Goal: Task Accomplishment & Management: Use online tool/utility

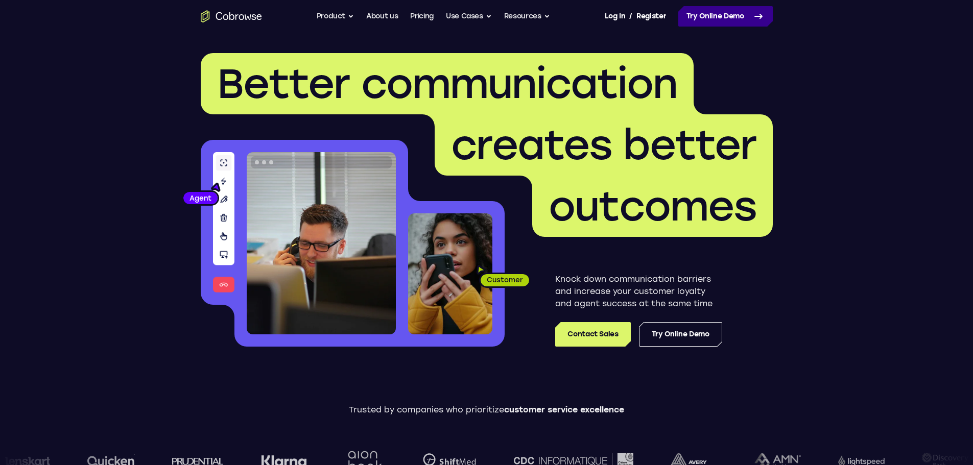
click at [726, 16] on link "Try Online Demo" at bounding box center [725, 16] width 94 height 20
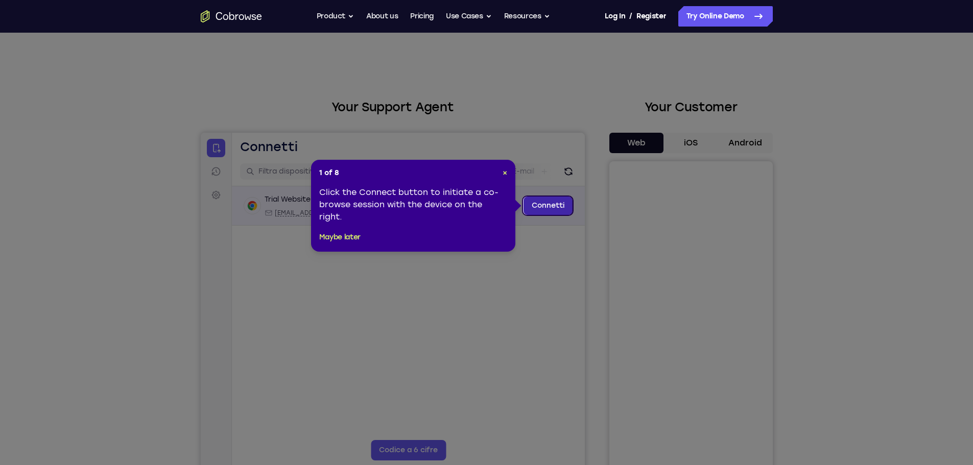
click at [544, 200] on link "Connetti" at bounding box center [547, 206] width 49 height 18
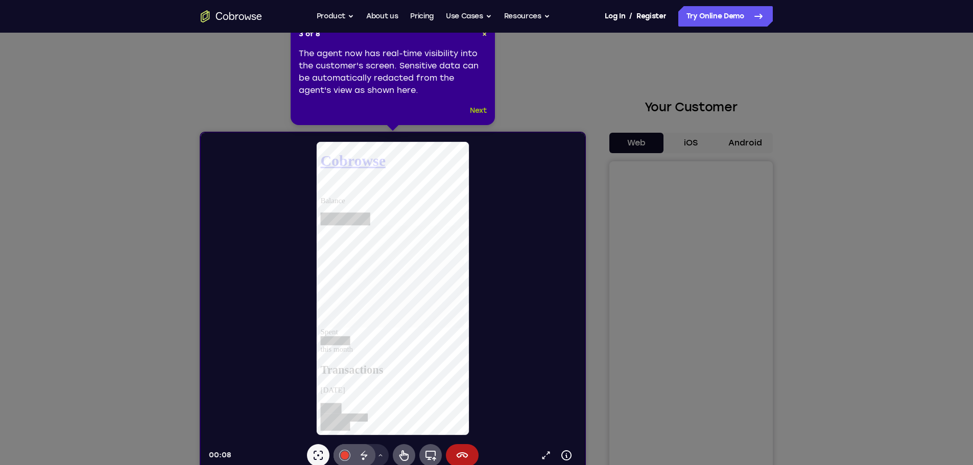
click at [481, 108] on button "Next" at bounding box center [478, 111] width 17 height 12
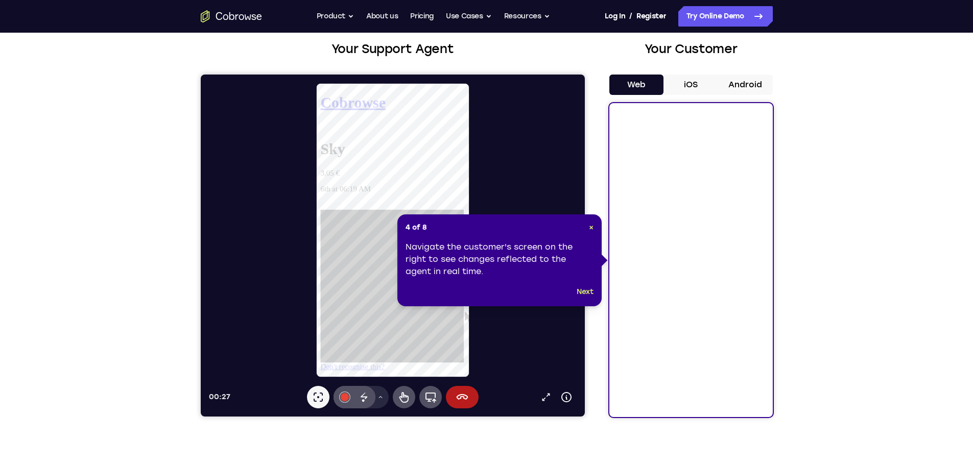
scroll to position [80, 0]
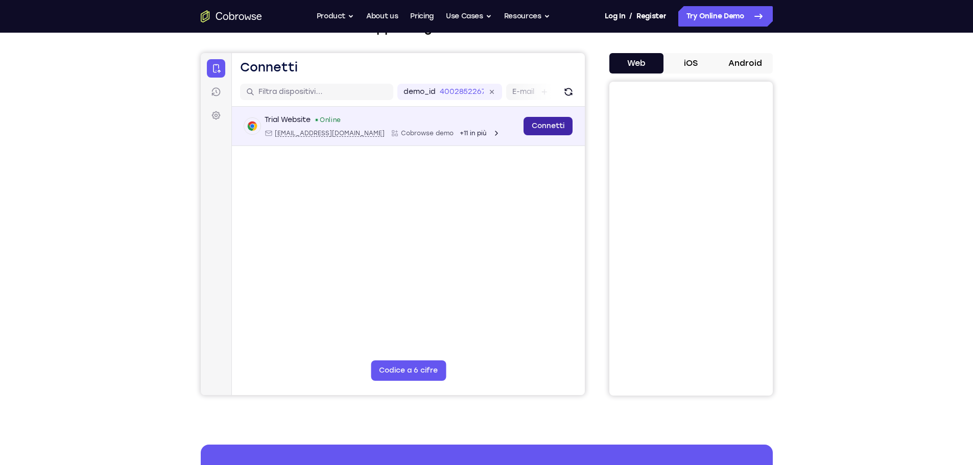
click at [555, 124] on link "Connetti" at bounding box center [547, 126] width 49 height 18
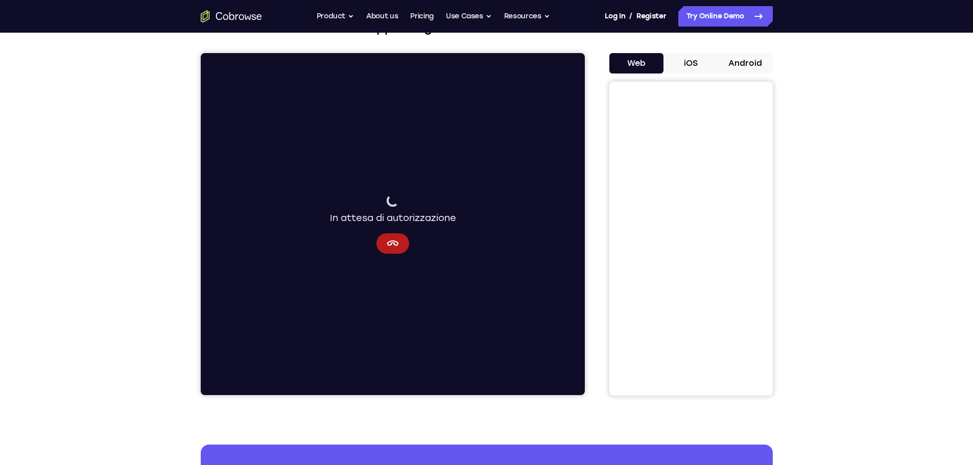
click at [689, 61] on button "iOS" at bounding box center [690, 63] width 55 height 20
click at [743, 60] on button "Android" at bounding box center [745, 63] width 55 height 20
click at [392, 241] on icon "Annulla" at bounding box center [393, 243] width 12 height 6
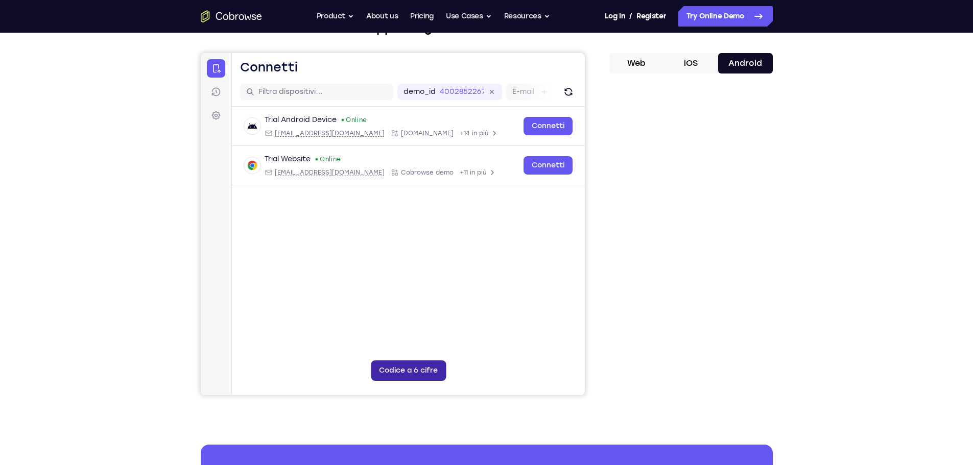
click at [396, 369] on button "Codice a 6 cifre" at bounding box center [407, 370] width 75 height 20
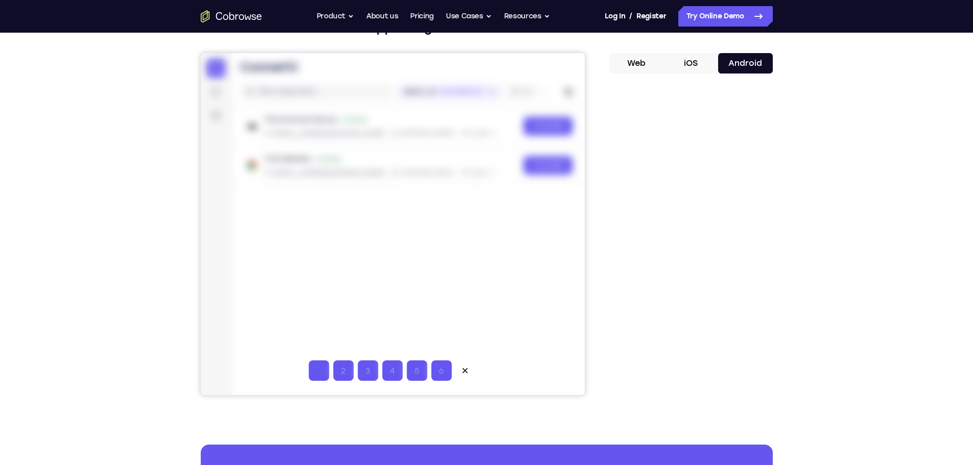
type input "5"
type input "7"
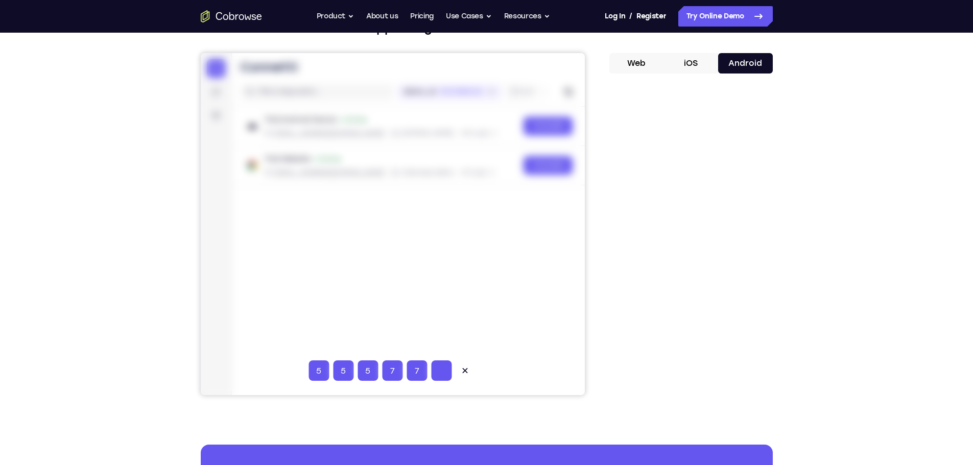
type input "7"
type input "1"
type input "2"
click at [339, 371] on input "5" at bounding box center [342, 370] width 20 height 20
type input "2"
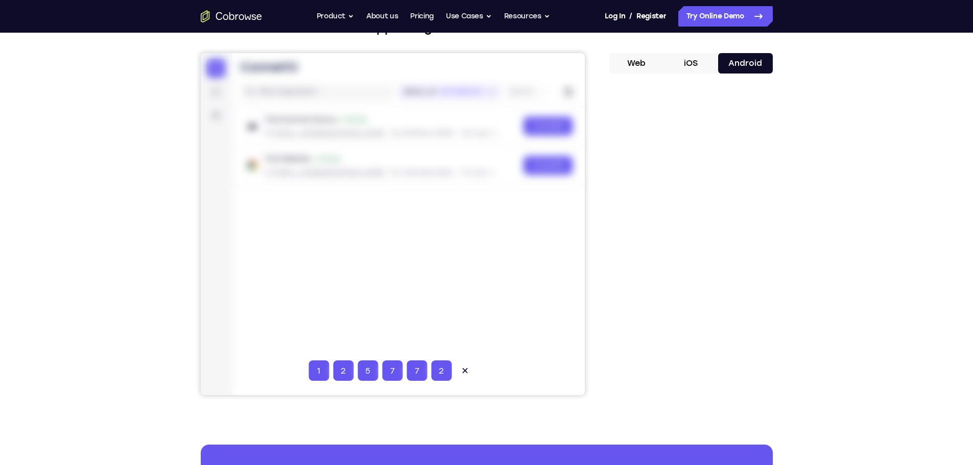
click at [363, 372] on input "5" at bounding box center [367, 370] width 20 height 20
type input "3"
click at [389, 371] on input "7" at bounding box center [391, 370] width 20 height 20
type input "4"
click at [420, 371] on input "7" at bounding box center [416, 370] width 20 height 20
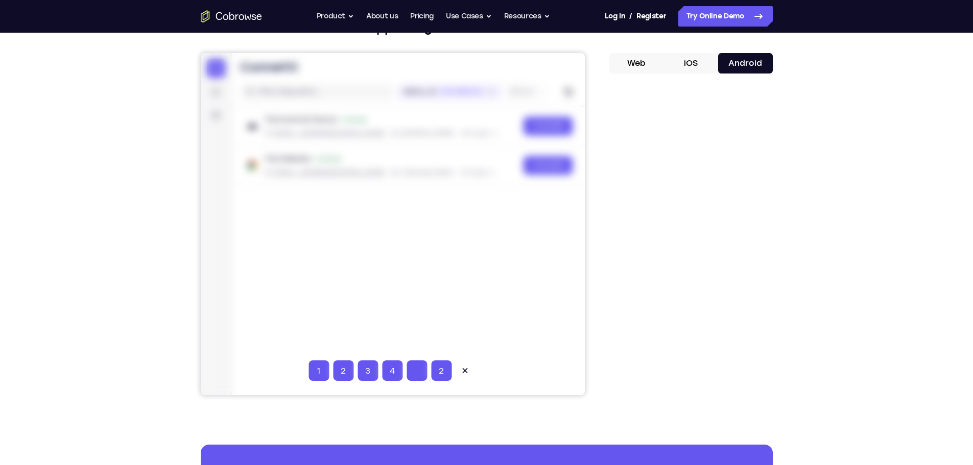
type input "5"
type input "6"
click at [465, 367] on icon at bounding box center [464, 371] width 10 height 10
click at [689, 62] on button "iOS" at bounding box center [690, 63] width 55 height 20
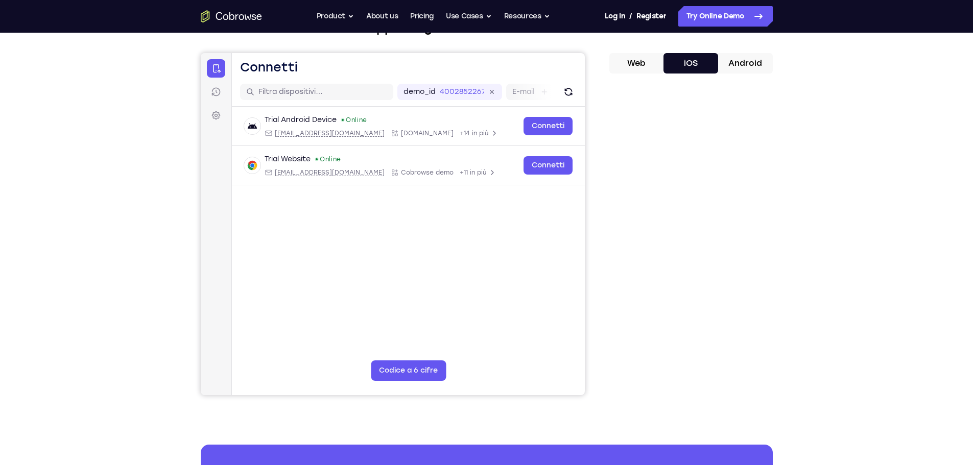
click at [744, 65] on button "Android" at bounding box center [745, 63] width 55 height 20
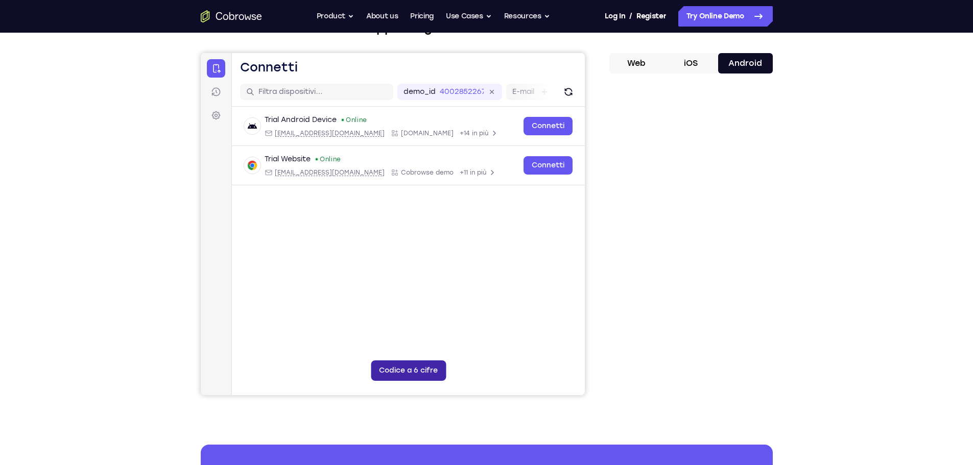
click at [413, 368] on button "Codice a 6 cifre" at bounding box center [407, 370] width 75 height 20
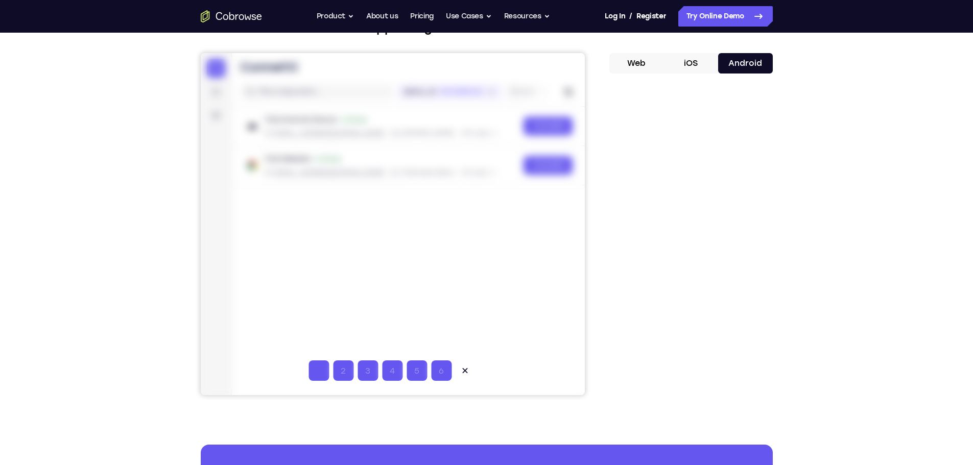
type input "5"
type input "7"
type input "5"
type input "7"
type input "5"
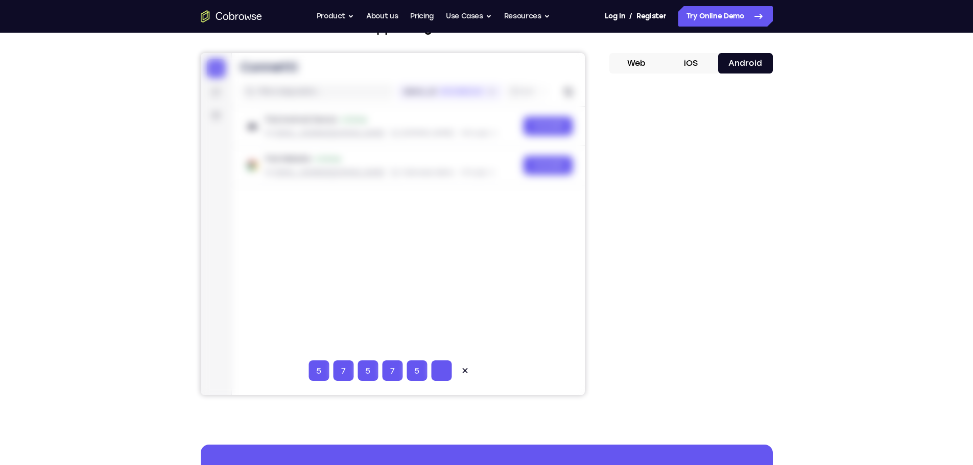
type input "7"
click at [464, 370] on icon at bounding box center [464, 370] width 5 height 5
click at [630, 61] on button "Web" at bounding box center [636, 63] width 55 height 20
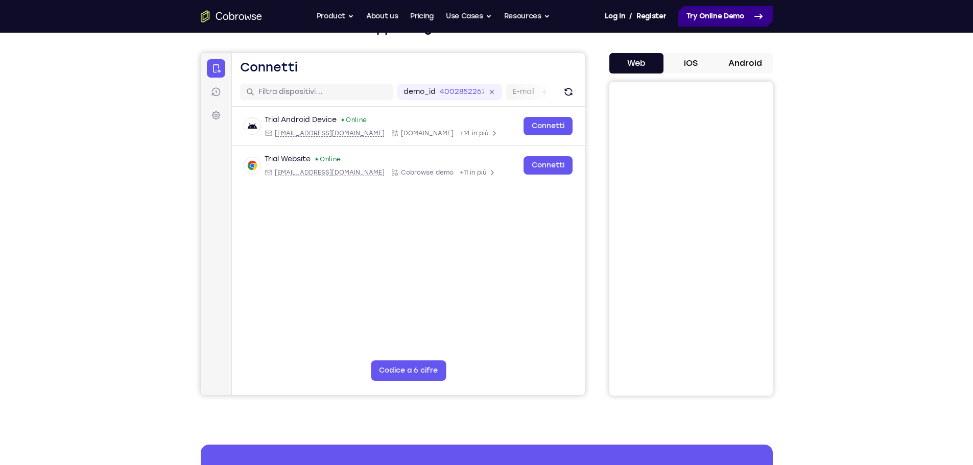
click at [712, 14] on link "Try Online Demo" at bounding box center [725, 16] width 94 height 20
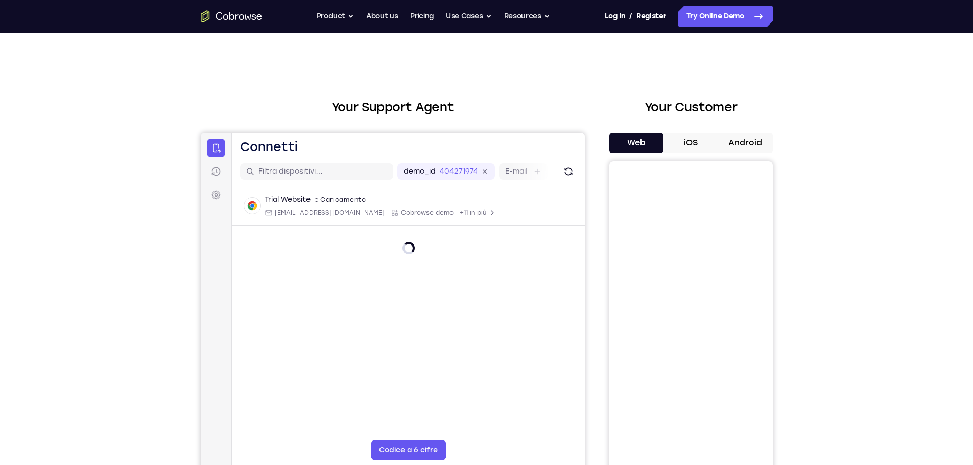
click at [754, 141] on button "Android" at bounding box center [745, 143] width 55 height 20
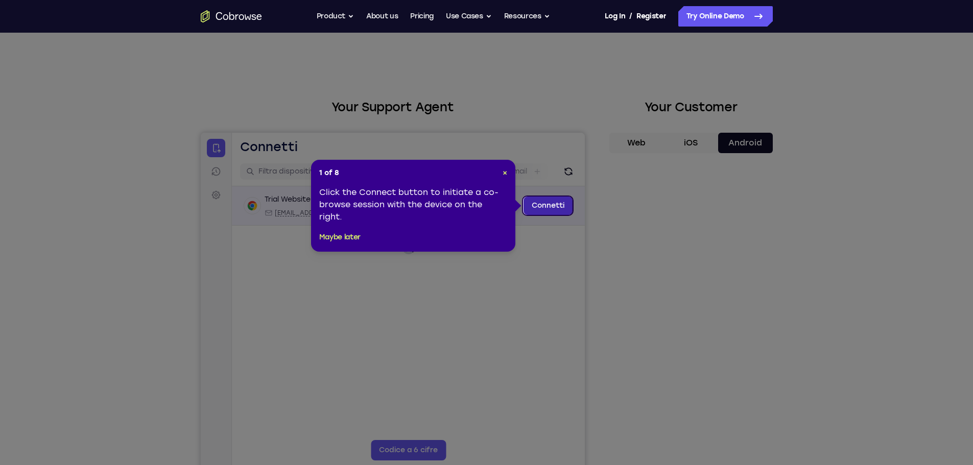
click at [546, 204] on link "Connetti" at bounding box center [547, 206] width 49 height 18
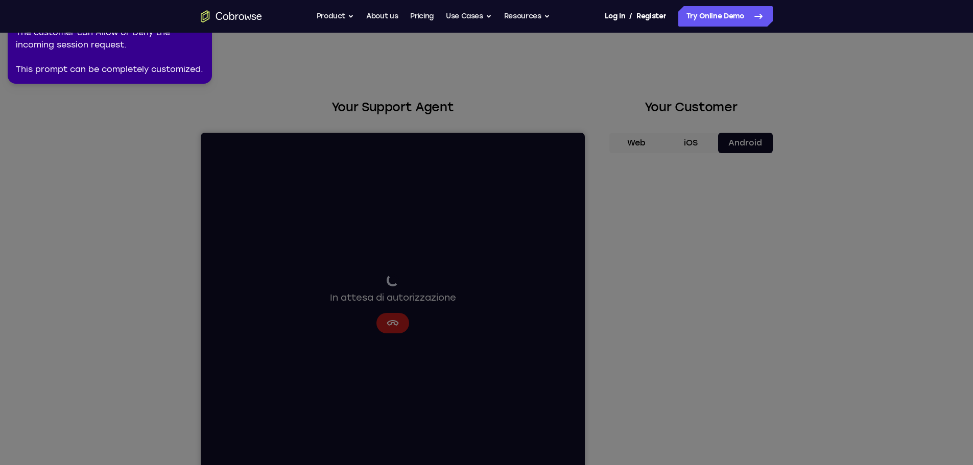
click at [126, 42] on div "The customer can Allow or Deny the incoming session request. This prompt can be…" at bounding box center [110, 51] width 188 height 49
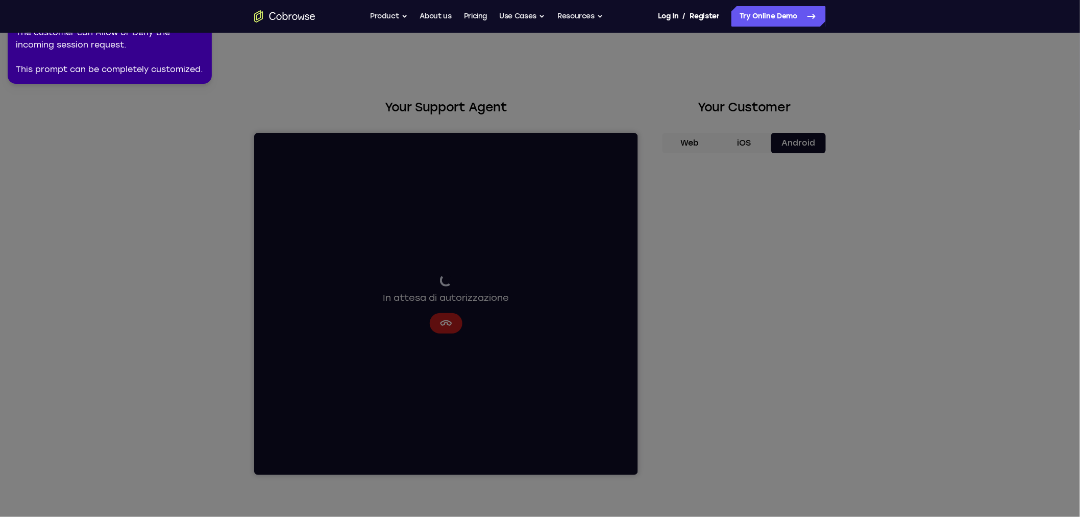
drag, startPoint x: 977, startPoint y: 0, endPoint x: 1065, endPoint y: 355, distance: 365.6
click at [972, 416] on icon at bounding box center [542, 256] width 1093 height 521
click at [167, 32] on nav "Go back Powerful, Flexible and Trustworthy. Avoid all extra friction for both A…" at bounding box center [540, 16] width 1080 height 33
click at [203, 4] on nav "Go back Powerful, Flexible and Trustworthy. Avoid all extra friction for both A…" at bounding box center [540, 16] width 1080 height 33
click at [194, 50] on div "The customer can Allow or Deny the incoming session request. This prompt can be…" at bounding box center [110, 51] width 188 height 49
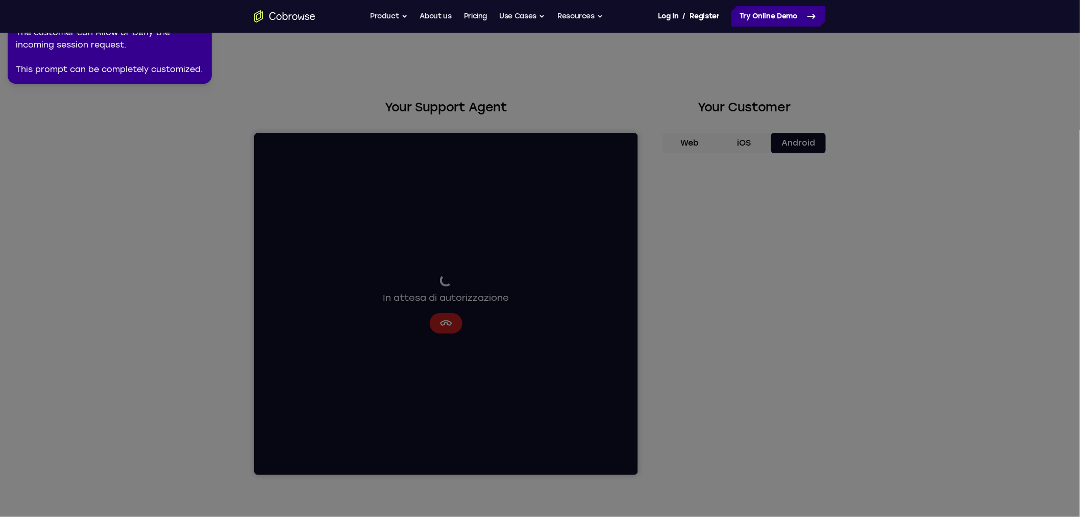
click at [757, 9] on link "Try Online Demo" at bounding box center [779, 16] width 94 height 20
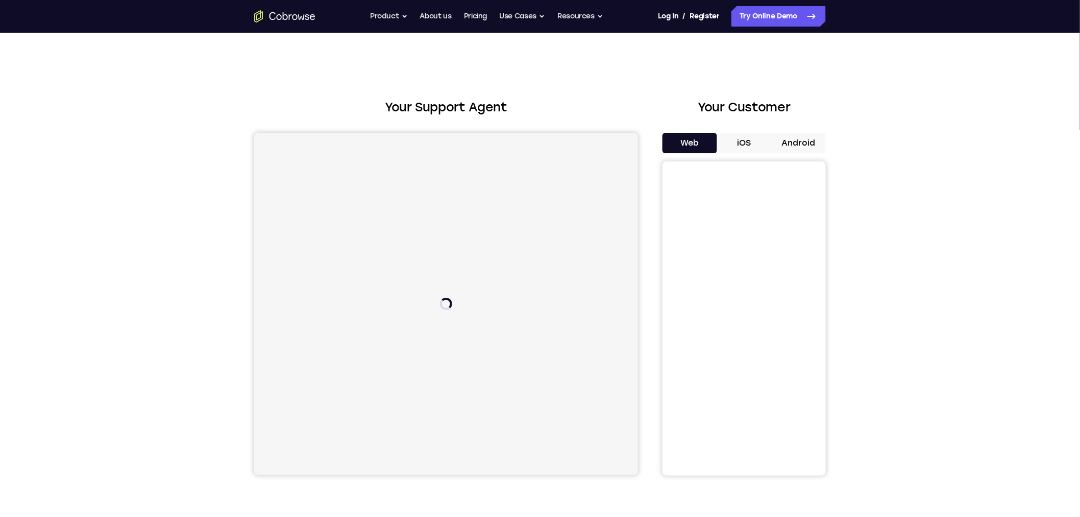
click at [747, 139] on button "iOS" at bounding box center [744, 143] width 55 height 20
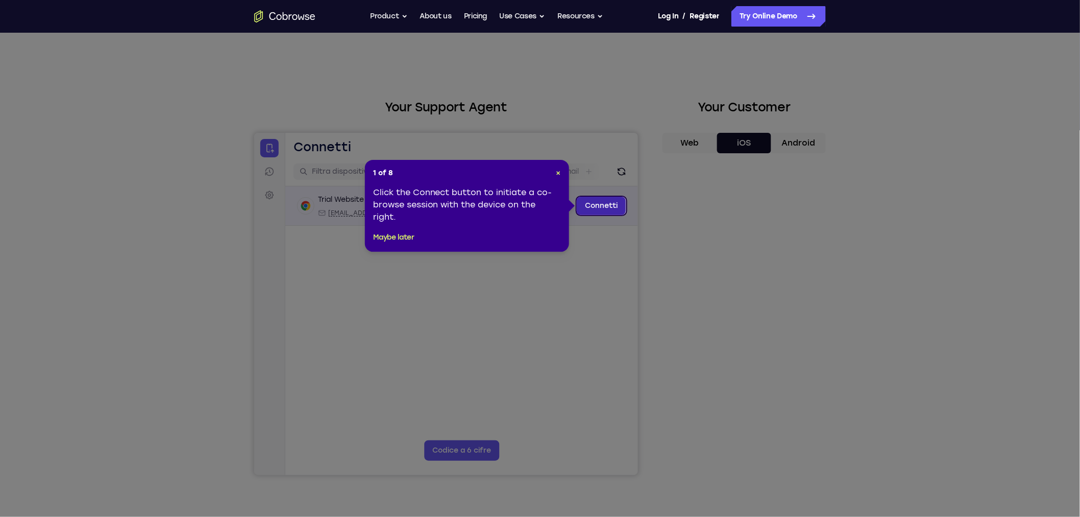
click at [608, 201] on link "Connetti" at bounding box center [600, 205] width 49 height 18
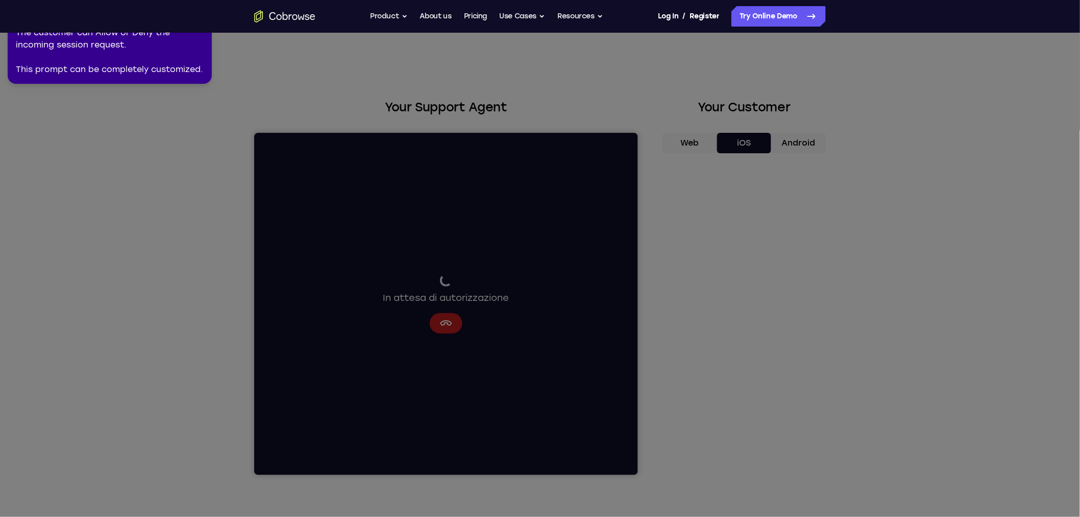
click at [189, 39] on div "The customer can Allow or Deny the incoming session request. This prompt can be…" at bounding box center [110, 51] width 188 height 49
drag, startPoint x: 95, startPoint y: 63, endPoint x: 98, endPoint y: 85, distance: 22.6
click at [85, 57] on div "The customer can Allow or Deny the incoming session request. This prompt can be…" at bounding box center [110, 51] width 188 height 49
click at [694, 143] on icon at bounding box center [542, 256] width 1093 height 521
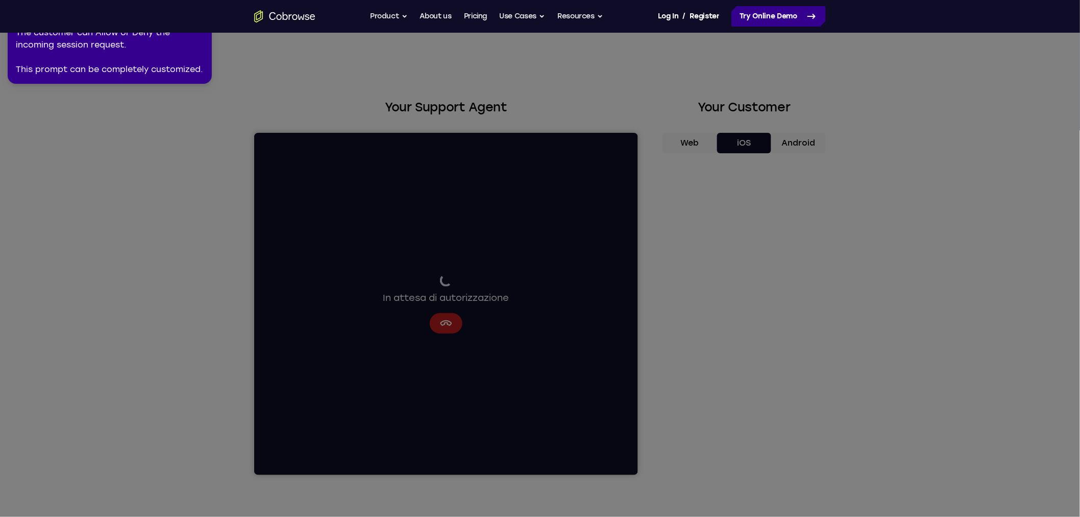
click at [775, 13] on link "Try Online Demo" at bounding box center [779, 16] width 94 height 20
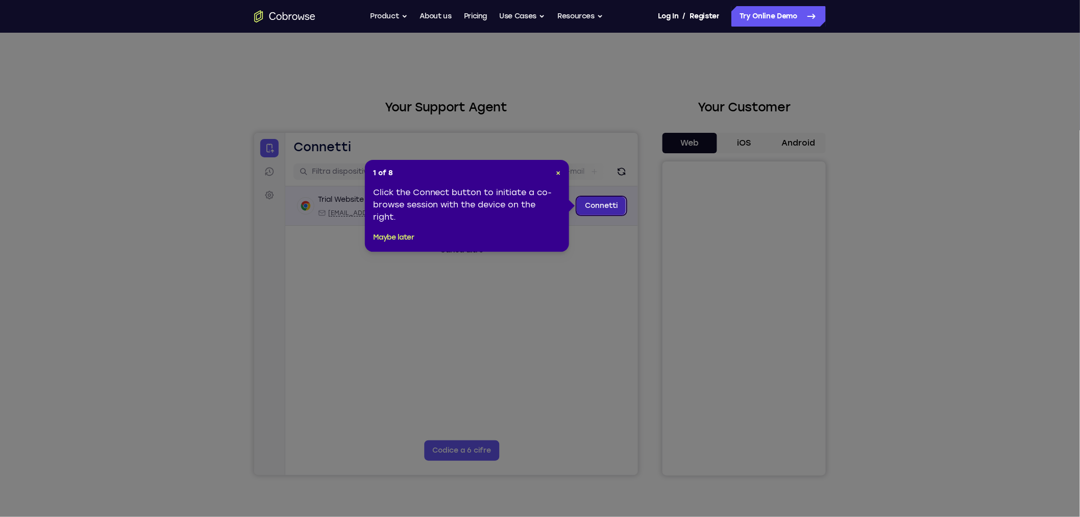
click at [602, 202] on link "Connetti" at bounding box center [600, 205] width 49 height 18
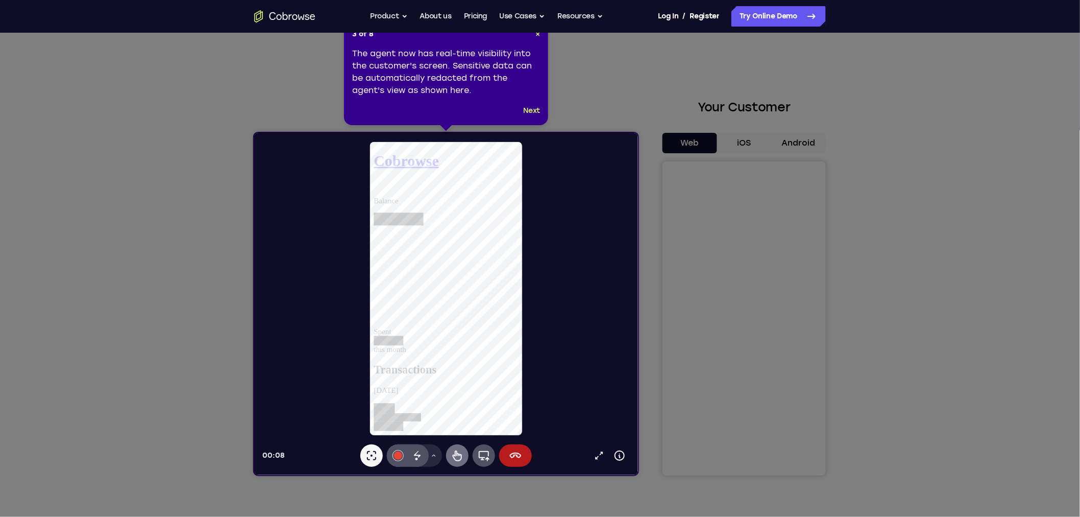
click at [457, 455] on icon at bounding box center [457, 455] width 12 height 12
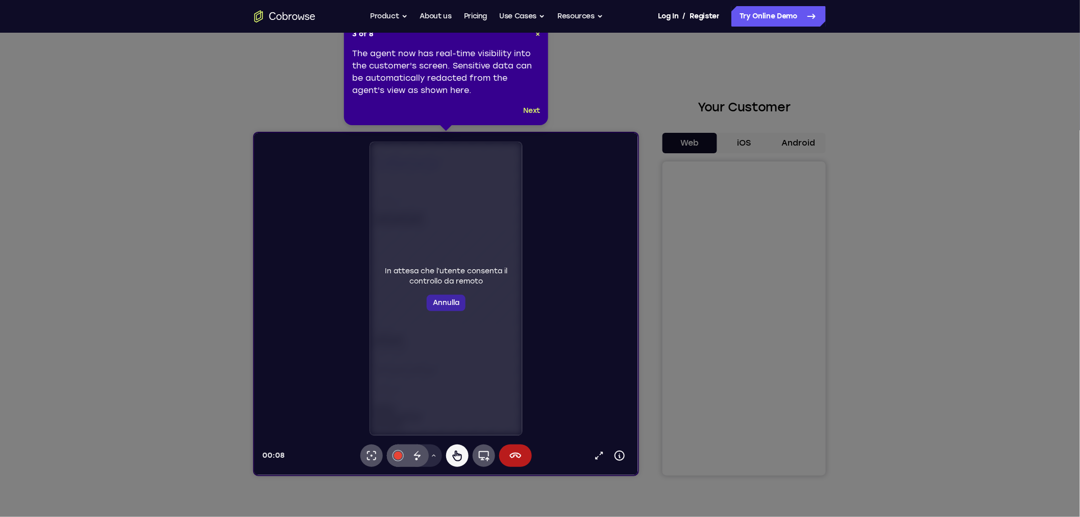
click at [447, 299] on button "Annulla" at bounding box center [445, 302] width 39 height 16
